Goal: Task Accomplishment & Management: Complete application form

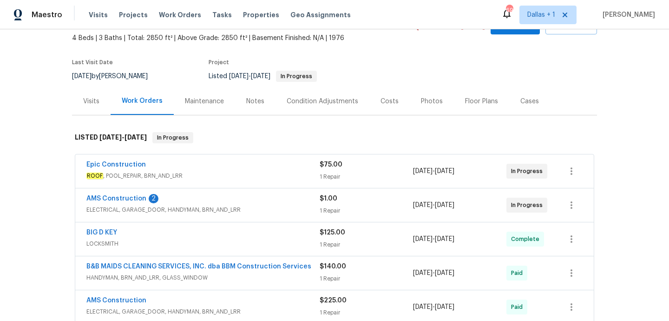
scroll to position [64, 0]
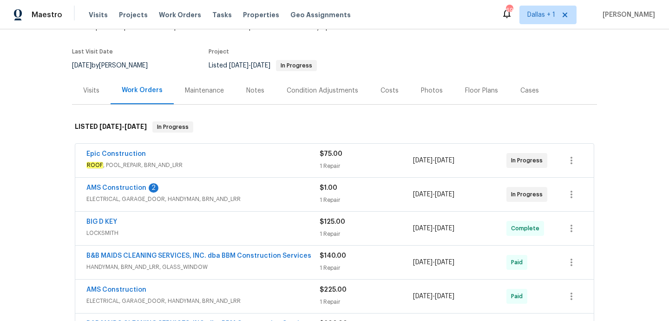
click at [255, 168] on span "ROOF , POOL_REPAIR, BRN_AND_LRR" at bounding box center [202, 164] width 233 height 9
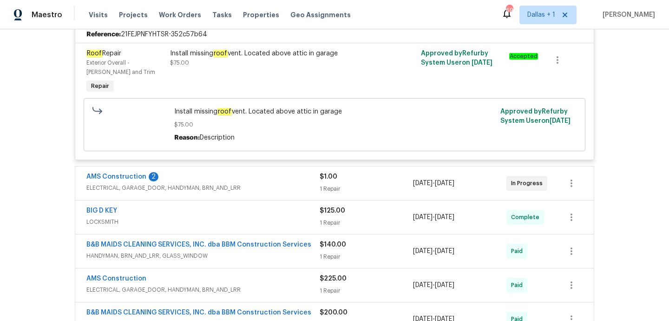
click at [257, 178] on div "AMS Construction 2" at bounding box center [202, 177] width 233 height 11
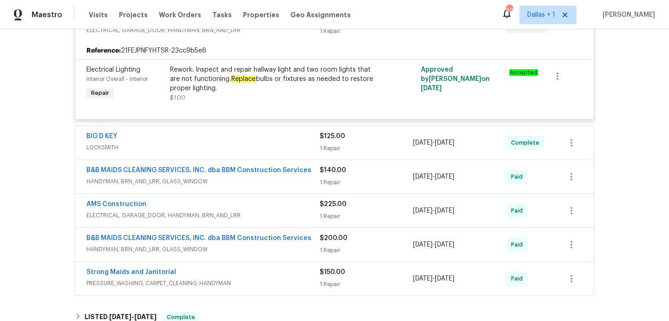
scroll to position [396, 0]
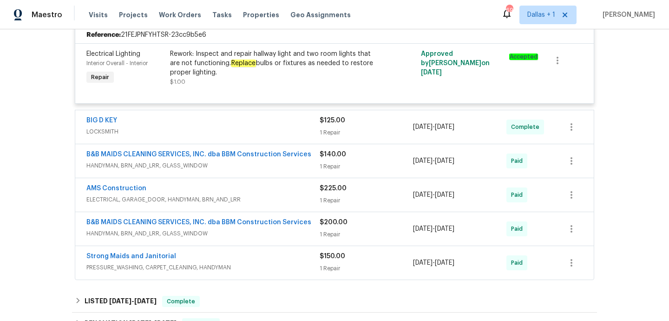
click at [263, 134] on span "LOCKSMITH" at bounding box center [202, 131] width 233 height 9
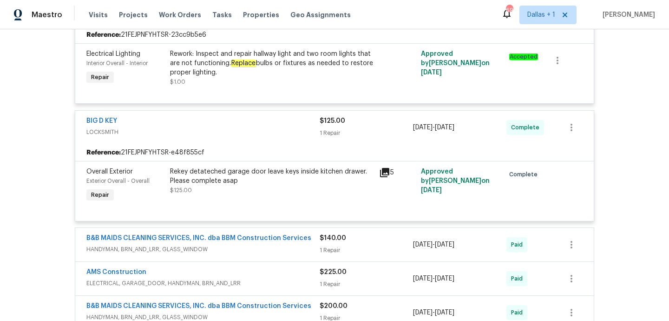
scroll to position [485, 0]
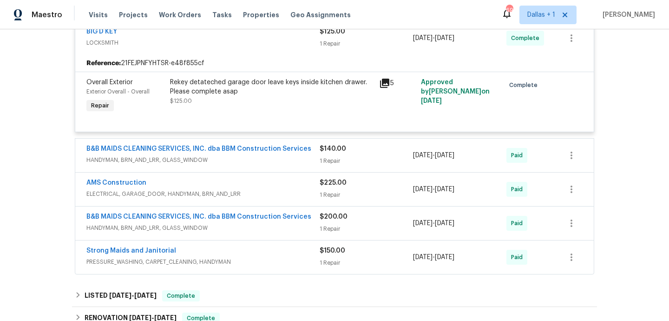
click at [266, 164] on span "HANDYMAN, BRN_AND_LRR, GLASS_WINDOW" at bounding box center [202, 159] width 233 height 9
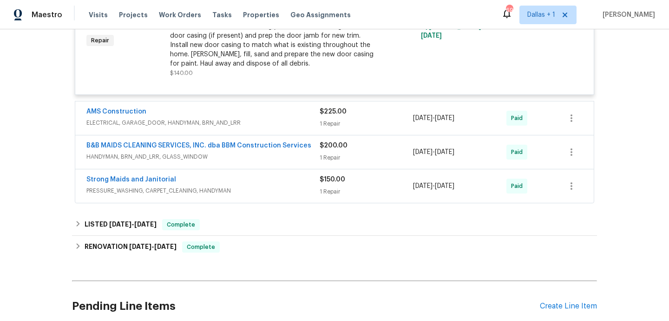
scroll to position [678, 0]
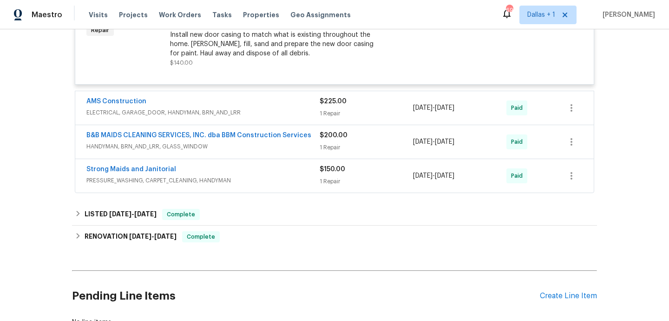
click at [272, 111] on span "ELECTRICAL, GARAGE_DOOR, HANDYMAN, BRN_AND_LRR" at bounding box center [202, 112] width 233 height 9
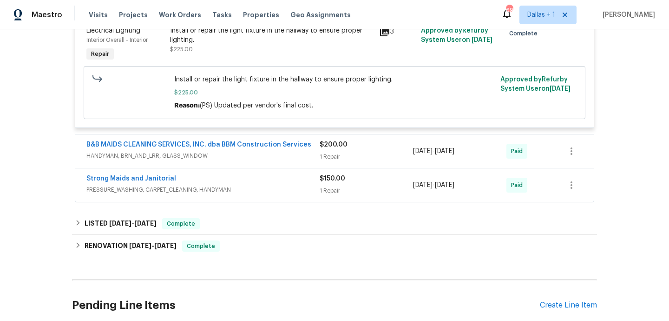
scroll to position [808, 0]
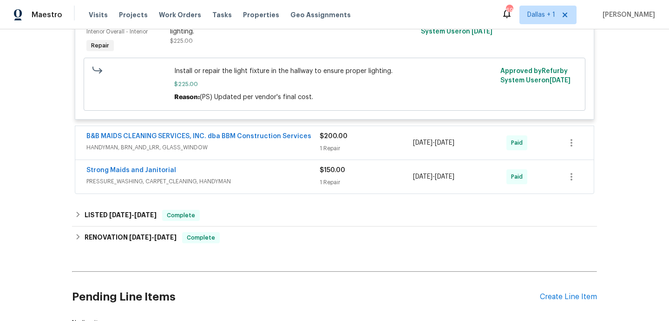
click at [288, 158] on div "B&B MAIDS CLEANING SERVICES, INC. dba BBM Construction Services HANDYMAN, BRN_A…" at bounding box center [334, 142] width 518 height 33
click at [286, 157] on div "B&B MAIDS CLEANING SERVICES, INC. dba BBM Construction Services HANDYMAN, BRN_A…" at bounding box center [334, 142] width 518 height 33
click at [286, 152] on span "HANDYMAN, BRN_AND_LRR, GLASS_WINDOW" at bounding box center [202, 147] width 233 height 9
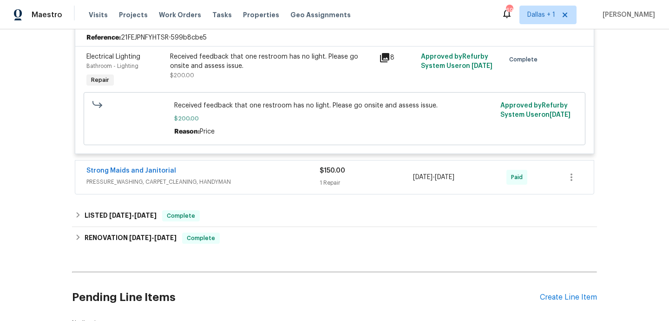
scroll to position [956, 0]
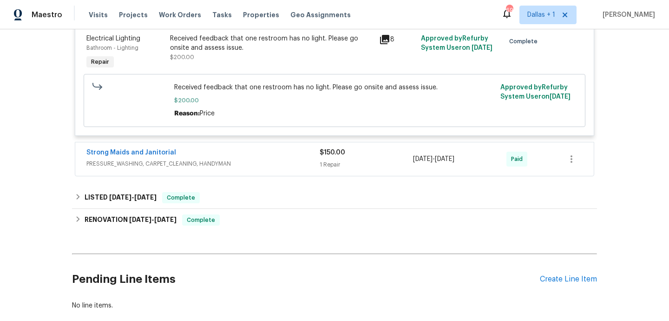
click at [286, 152] on div "Strong Maids and Janitorial" at bounding box center [202, 153] width 233 height 11
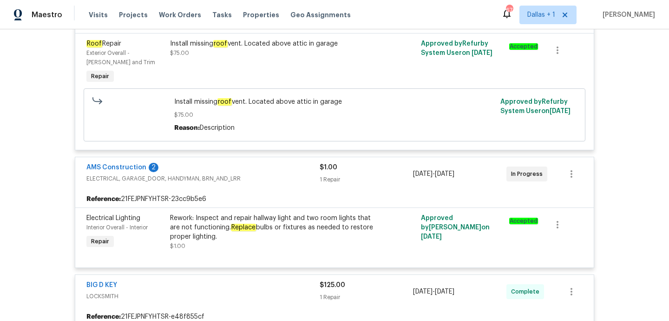
scroll to position [0, 0]
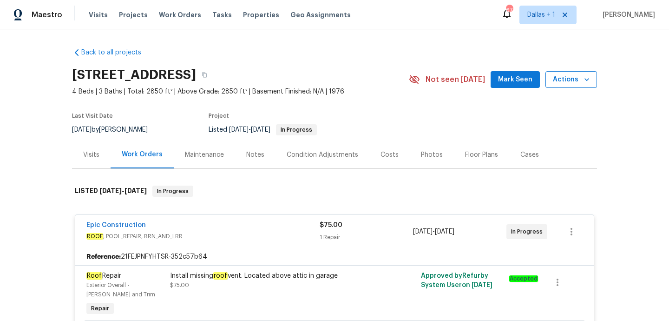
click at [569, 85] on button "Actions" at bounding box center [571, 79] width 52 height 17
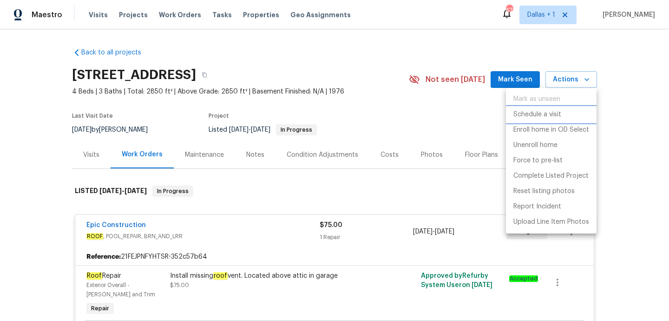
click at [547, 117] on p "Schedule a visit" at bounding box center [537, 115] width 48 height 10
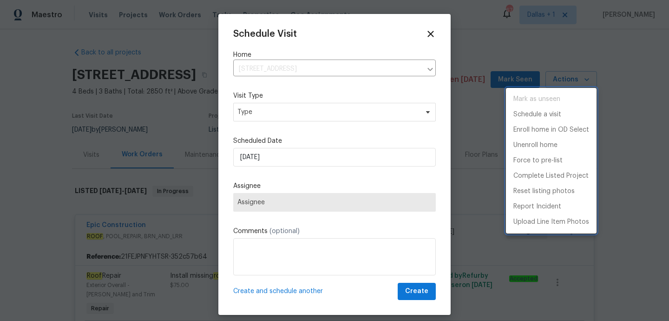
click at [268, 111] on div at bounding box center [334, 160] width 669 height 321
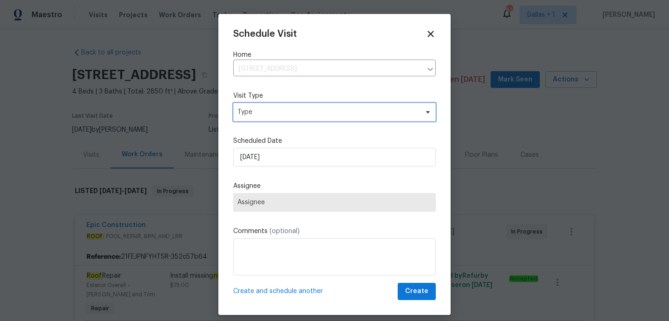
click at [268, 111] on span "Type" at bounding box center [327, 111] width 181 height 9
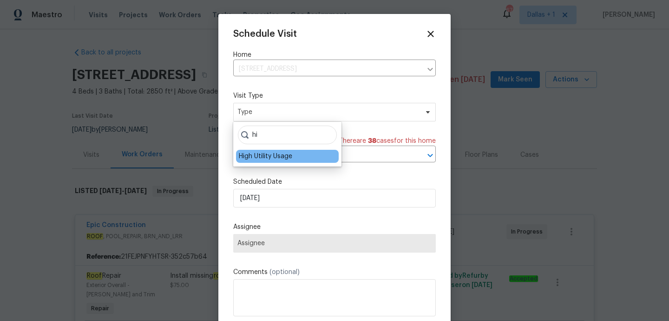
type input "hi"
click at [279, 160] on div "High Utility Usage" at bounding box center [265, 155] width 53 height 9
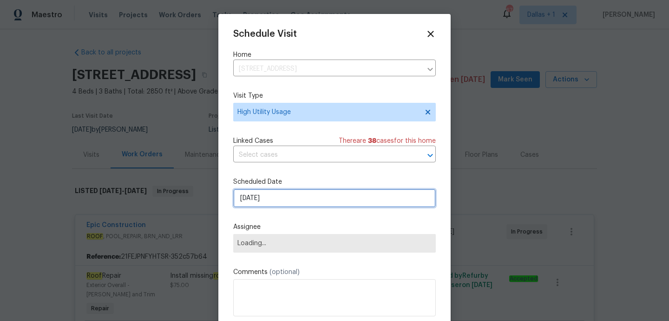
click at [265, 203] on input "[DATE]" at bounding box center [334, 198] width 203 height 19
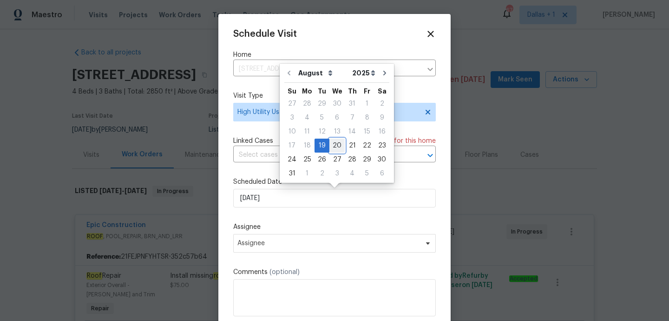
click at [331, 149] on div "20" at bounding box center [336, 145] width 15 height 13
type input "[DATE]"
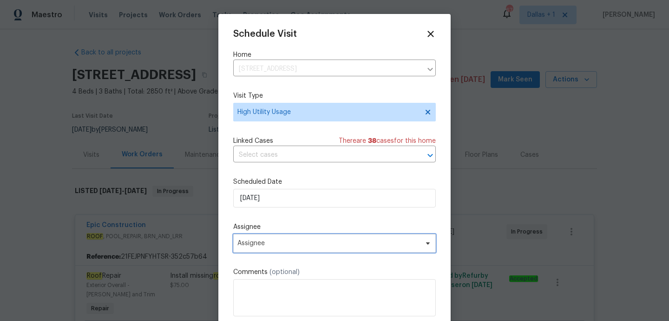
click at [276, 247] on span "Assignee" at bounding box center [328, 242] width 182 height 7
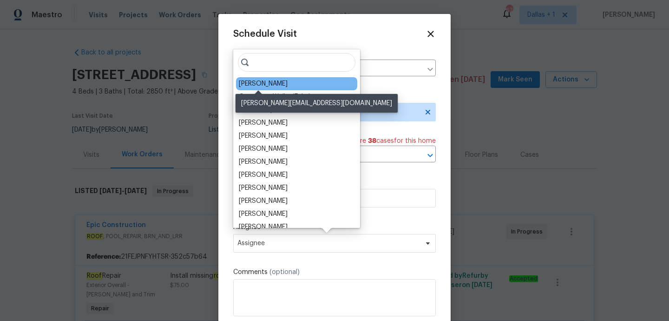
click at [268, 83] on div "[PERSON_NAME]" at bounding box center [263, 83] width 49 height 9
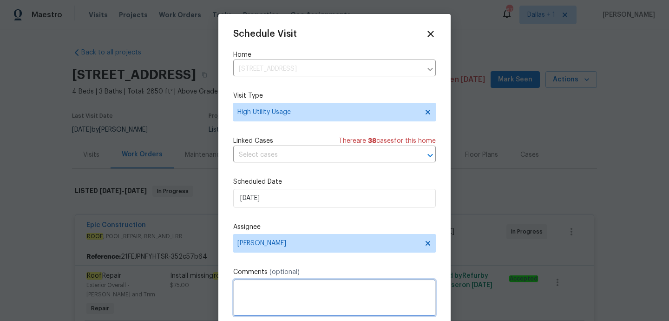
click at [272, 302] on textarea at bounding box center [334, 297] width 203 height 37
paste textarea "Hi team, we received a high usage Electric bill from a utility company for this…"
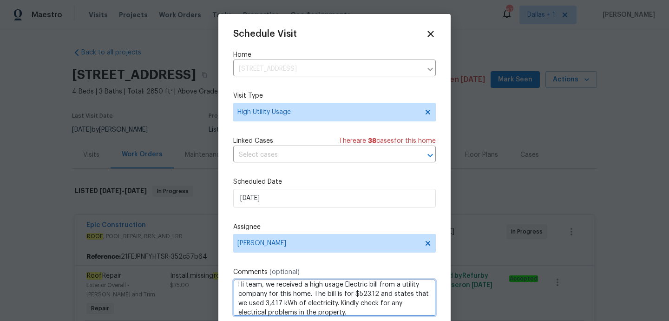
scroll to position [17, 0]
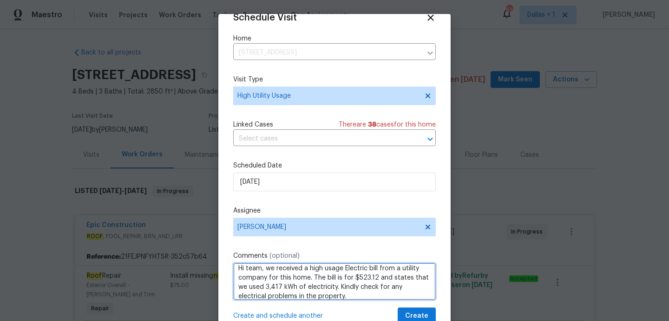
click at [0, 0] on span "electric" at bounding box center [0, 0] width 0 height 0
click at [0, 0] on div "We" at bounding box center [0, 0] width 0 height 0
type textarea "Hi team, We received a high usage electric bill from a utility company for this…"
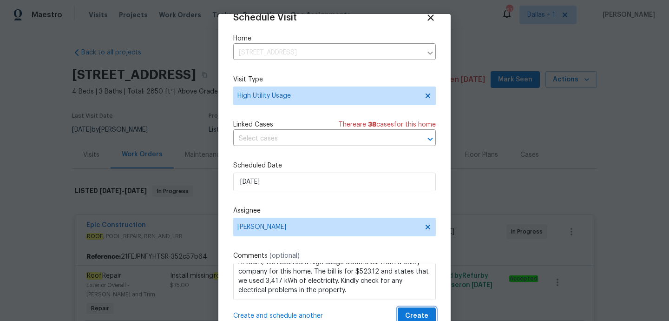
click at [410, 314] on span "Create" at bounding box center [416, 316] width 23 height 12
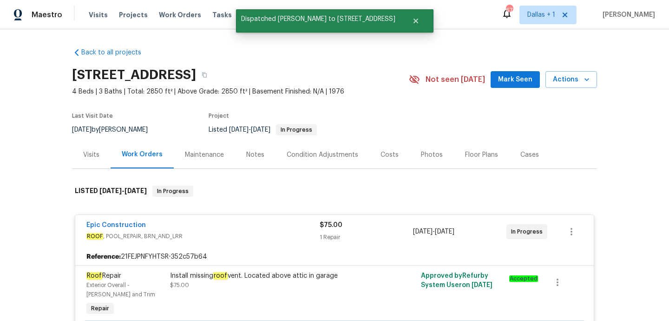
click at [78, 161] on div "Visits" at bounding box center [91, 154] width 39 height 27
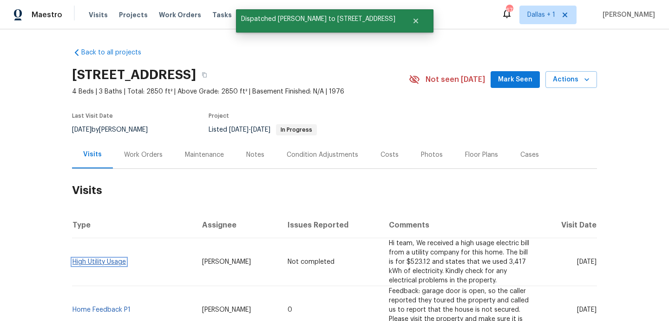
click at [101, 260] on link "High Utility Usage" at bounding box center [98, 261] width 53 height 7
